Goal: Task Accomplishment & Management: Use online tool/utility

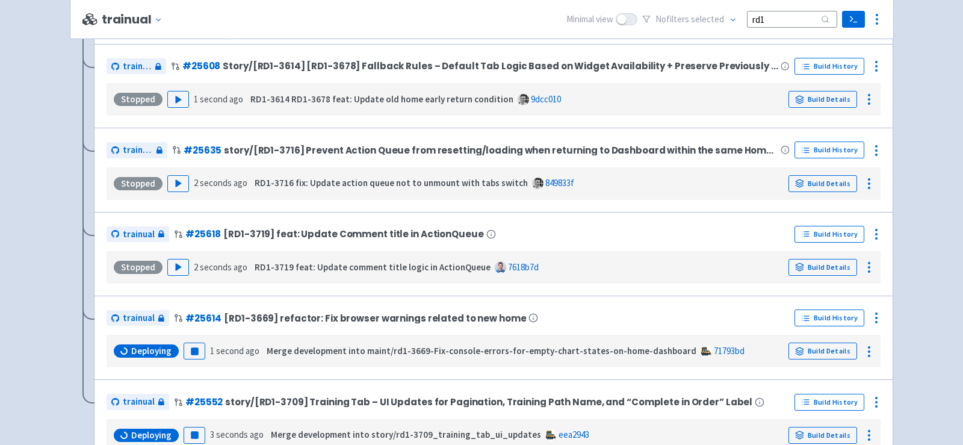
scroll to position [341, 0]
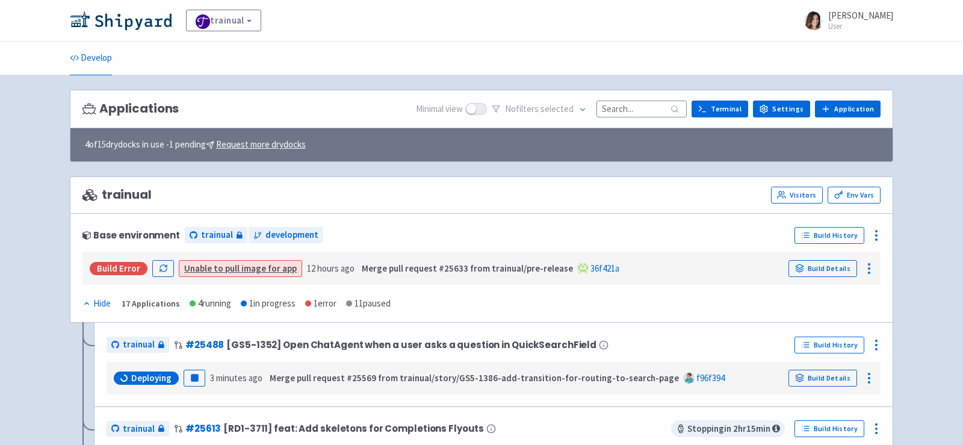
click at [640, 106] on input at bounding box center [641, 108] width 90 height 16
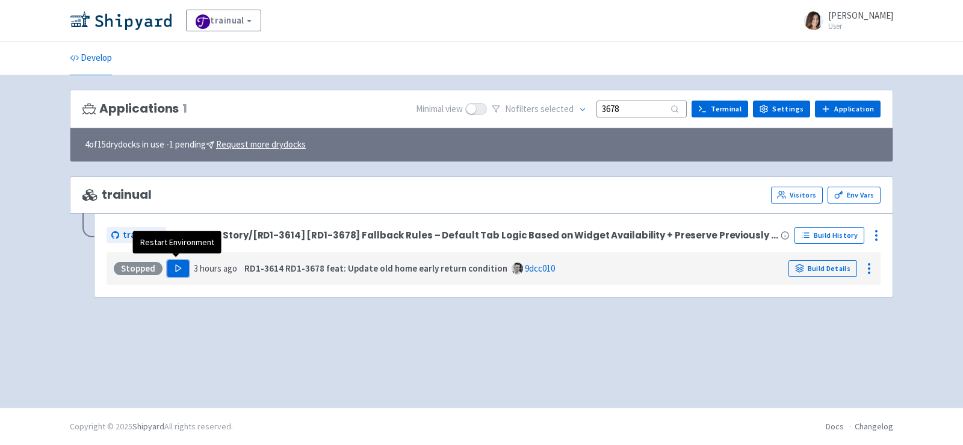
click at [174, 264] on icon "button" at bounding box center [178, 268] width 9 height 9
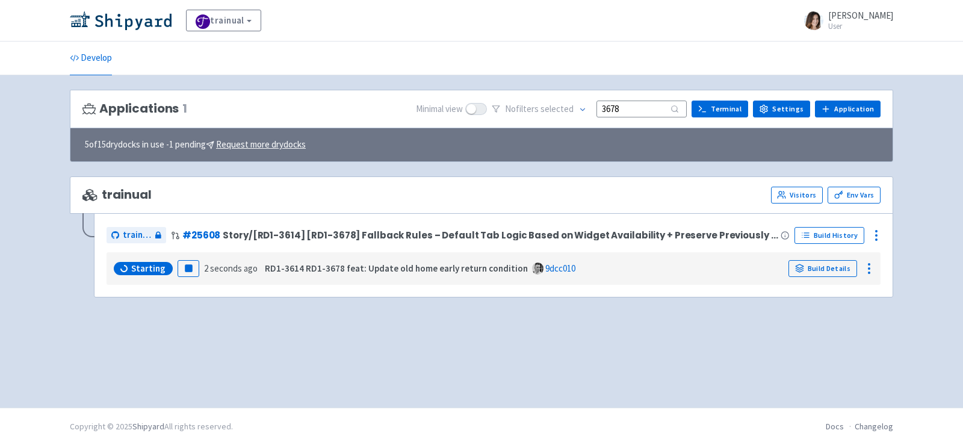
click at [649, 108] on input "3678" at bounding box center [641, 108] width 90 height 16
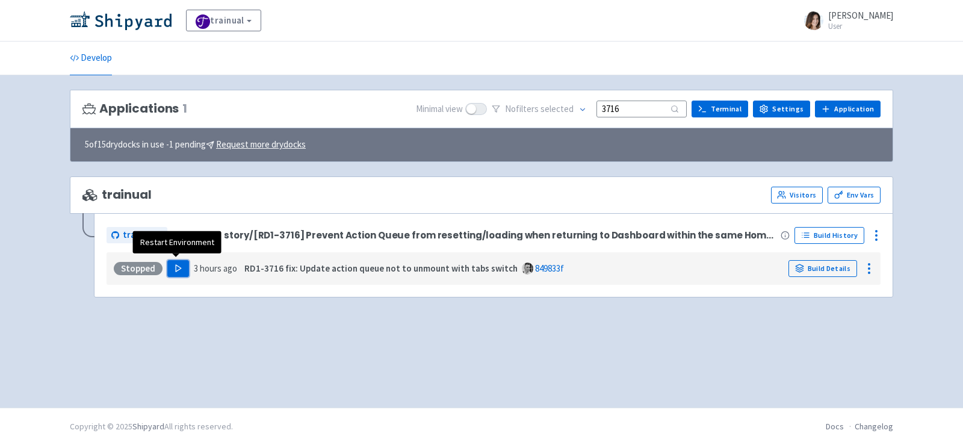
click at [175, 268] on icon "button" at bounding box center [178, 268] width 9 height 9
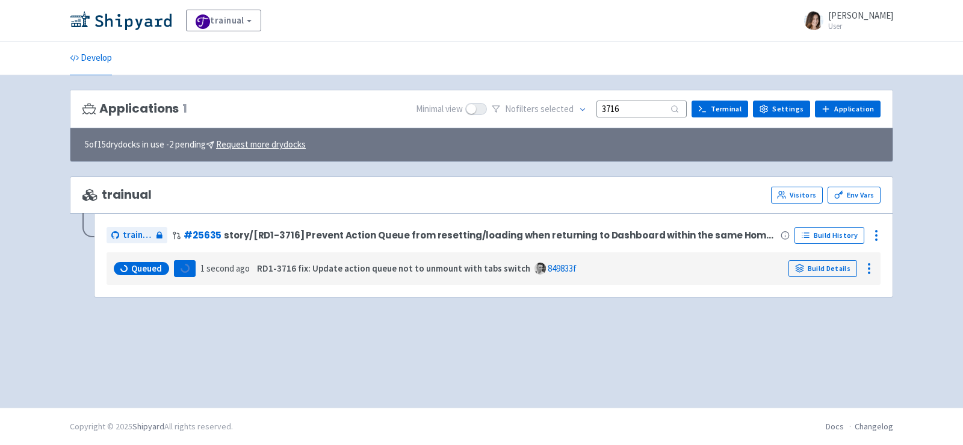
click at [646, 104] on input "3716" at bounding box center [641, 108] width 90 height 16
click at [654, 301] on div "trainual Visitors Env Vars trainual # 25608 Story/[RD1-3614] [RD1-3678] Fallbac…" at bounding box center [481, 243] width 823 height 135
drag, startPoint x: 637, startPoint y: 111, endPoint x: 492, endPoint y: 111, distance: 145.6
click at [496, 110] on div "Minimal view No filter s selected 3678 Terminal Settings Application Terminal" at bounding box center [648, 109] width 464 height 19
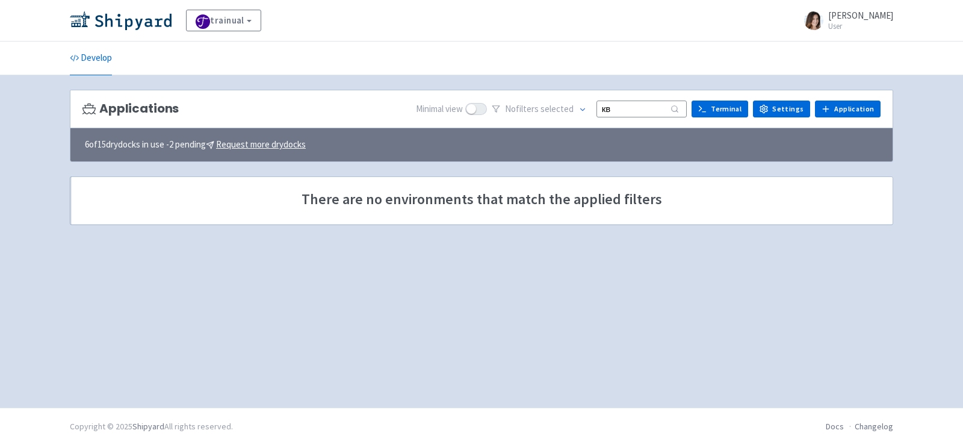
type input "к"
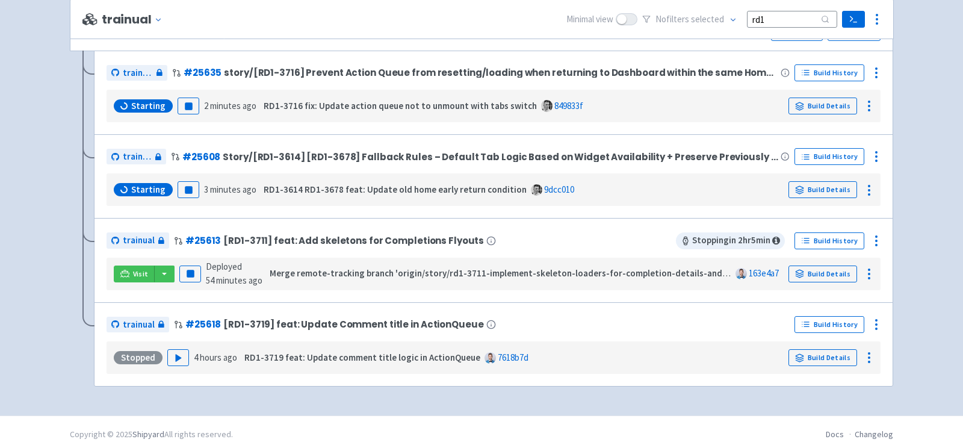
scroll to position [167, 0]
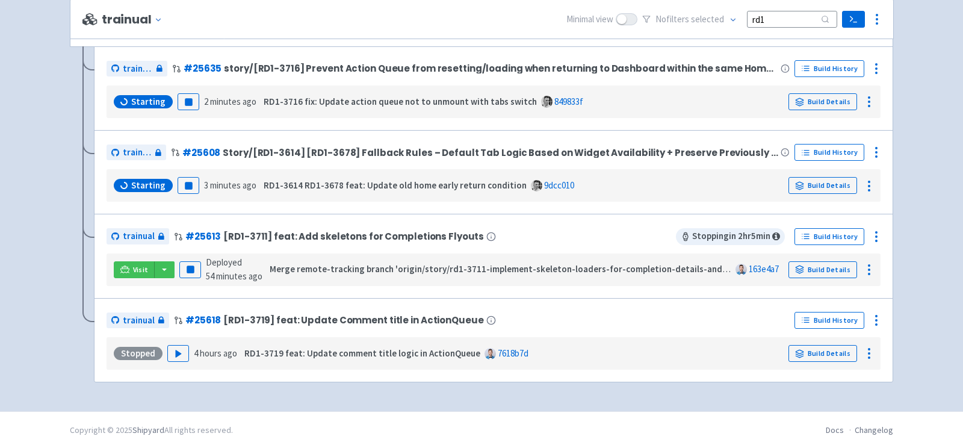
type input "rd1"
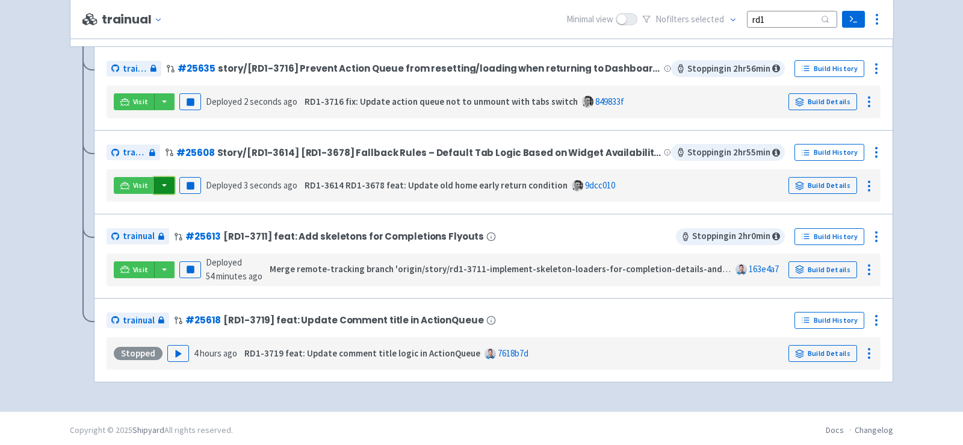
click at [165, 184] on button "button" at bounding box center [164, 185] width 20 height 17
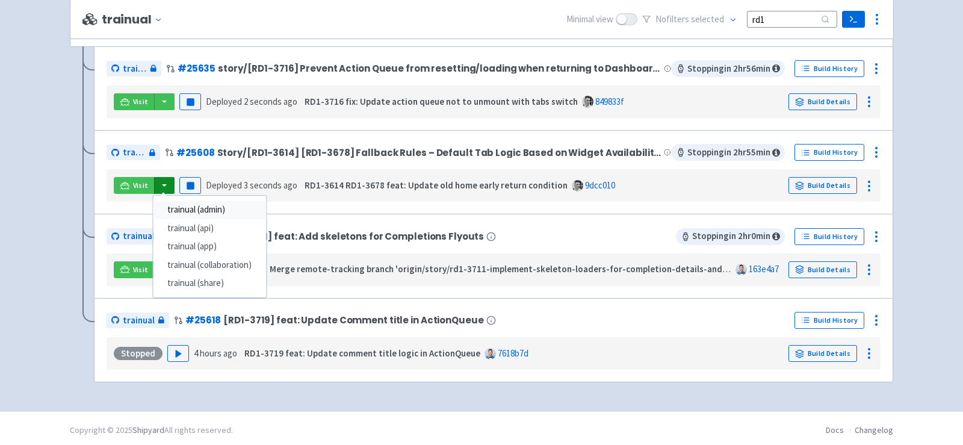
click at [218, 209] on link "trainual (admin)" at bounding box center [209, 209] width 113 height 19
